Goal: Task Accomplishment & Management: Use online tool/utility

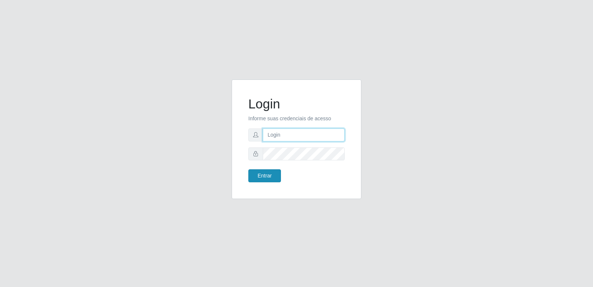
type input "[PERSON_NAME][EMAIL_ADDRESS][DOMAIN_NAME]"
click at [258, 172] on button "Entrar" at bounding box center [264, 175] width 33 height 13
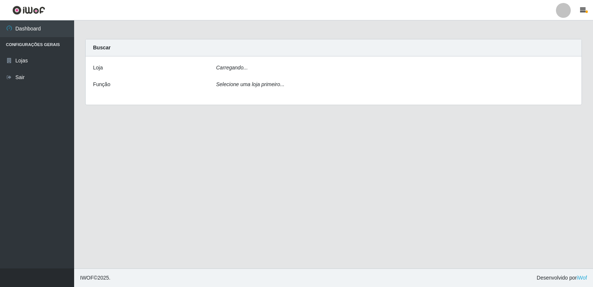
click at [270, 178] on main "Carregando... Buscar [PERSON_NAME]... Função Selecione uma loja primeiro..." at bounding box center [333, 144] width 519 height 248
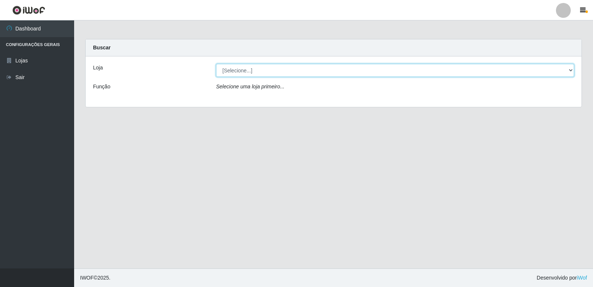
click at [270, 70] on select "[Selecione...] Hiper Queiroz - [GEOGRAPHIC_DATA] [GEOGRAPHIC_DATA] [GEOGRAPHIC_…" at bounding box center [395, 70] width 358 height 13
select select "516"
click at [216, 64] on select "[Selecione...] Hiper Queiroz - [GEOGRAPHIC_DATA] [GEOGRAPHIC_DATA] [GEOGRAPHIC_…" at bounding box center [395, 70] width 358 height 13
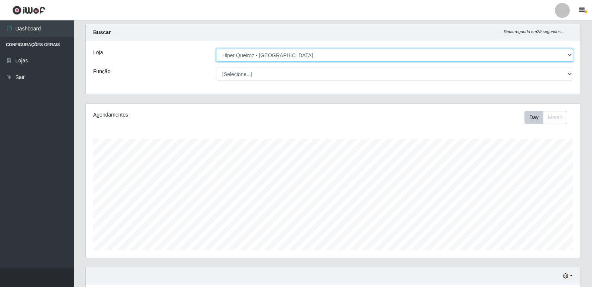
scroll to position [74, 0]
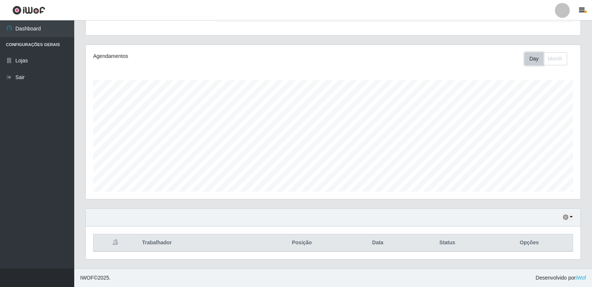
click at [536, 57] on button "Day" at bounding box center [533, 58] width 19 height 13
click at [549, 59] on button "Month" at bounding box center [555, 58] width 24 height 13
click at [525, 59] on button "Day" at bounding box center [533, 58] width 19 height 13
click at [567, 220] on icon "button" at bounding box center [565, 216] width 5 height 5
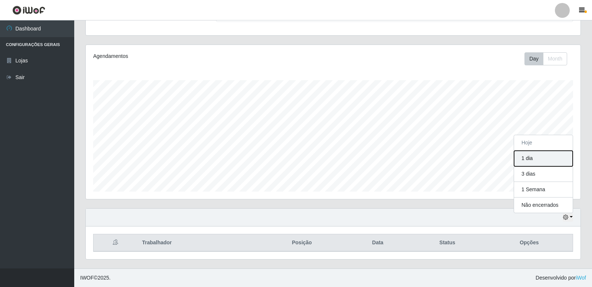
click at [529, 161] on button "1 dia" at bounding box center [543, 159] width 59 height 16
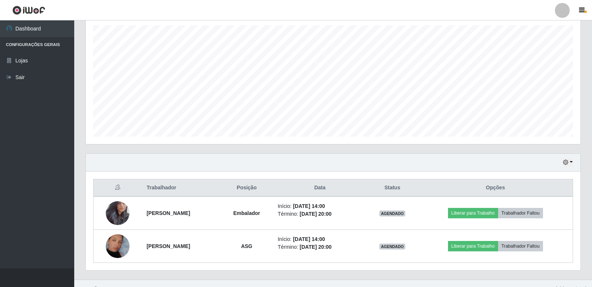
scroll to position [140, 0]
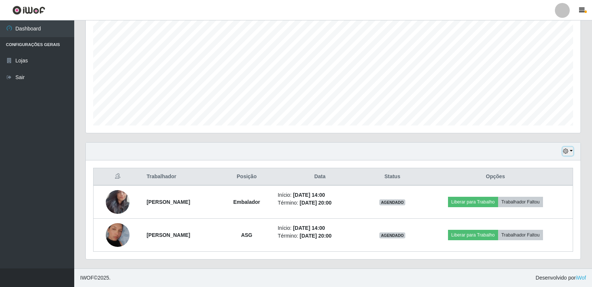
click at [571, 153] on button "button" at bounding box center [567, 151] width 10 height 9
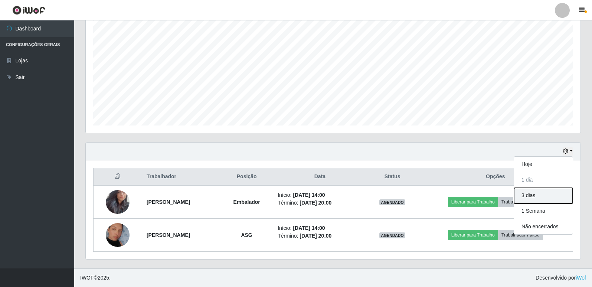
click at [526, 195] on button "3 dias" at bounding box center [543, 196] width 59 height 16
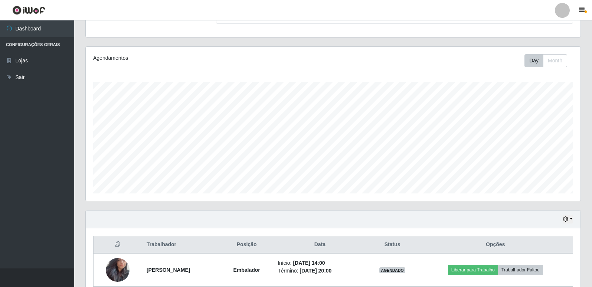
scroll to position [53, 0]
